Goal: Navigation & Orientation: Find specific page/section

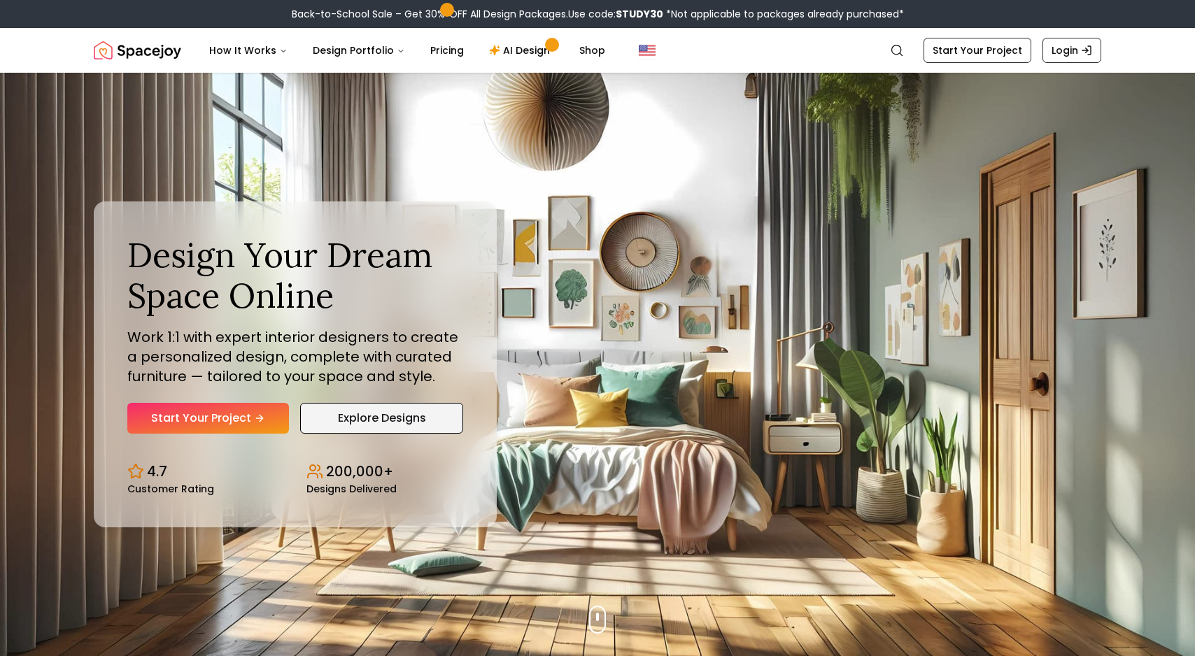
click at [374, 413] on link "Explore Designs" at bounding box center [381, 418] width 163 height 31
